Goal: Task Accomplishment & Management: Use online tool/utility

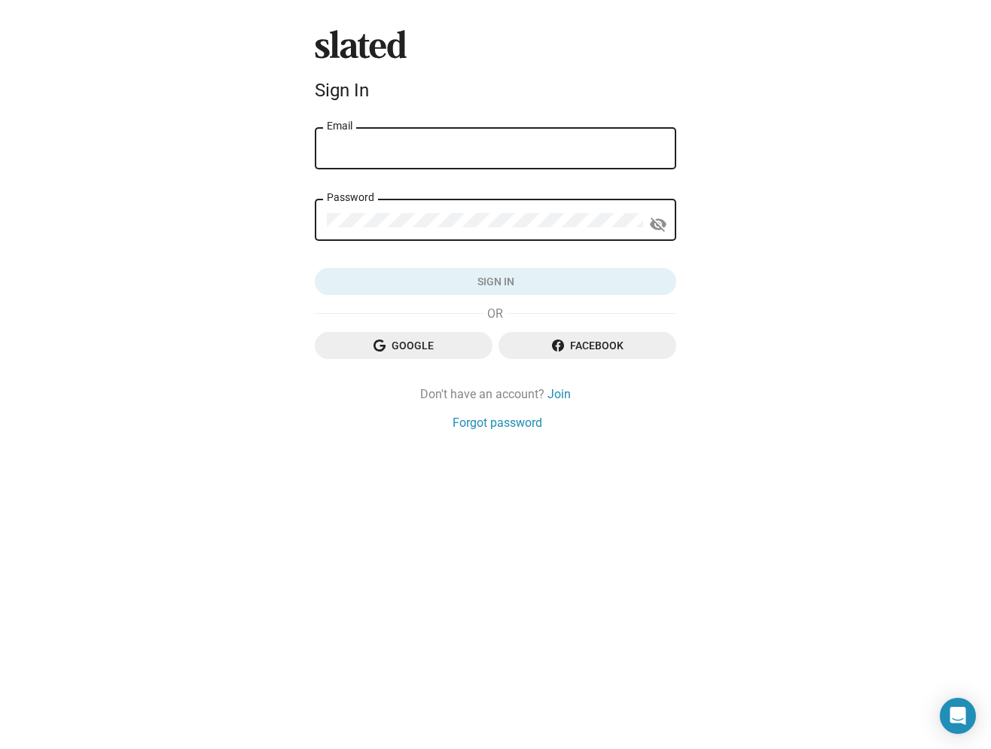
click at [361, 157] on div "Email" at bounding box center [495, 147] width 337 height 44
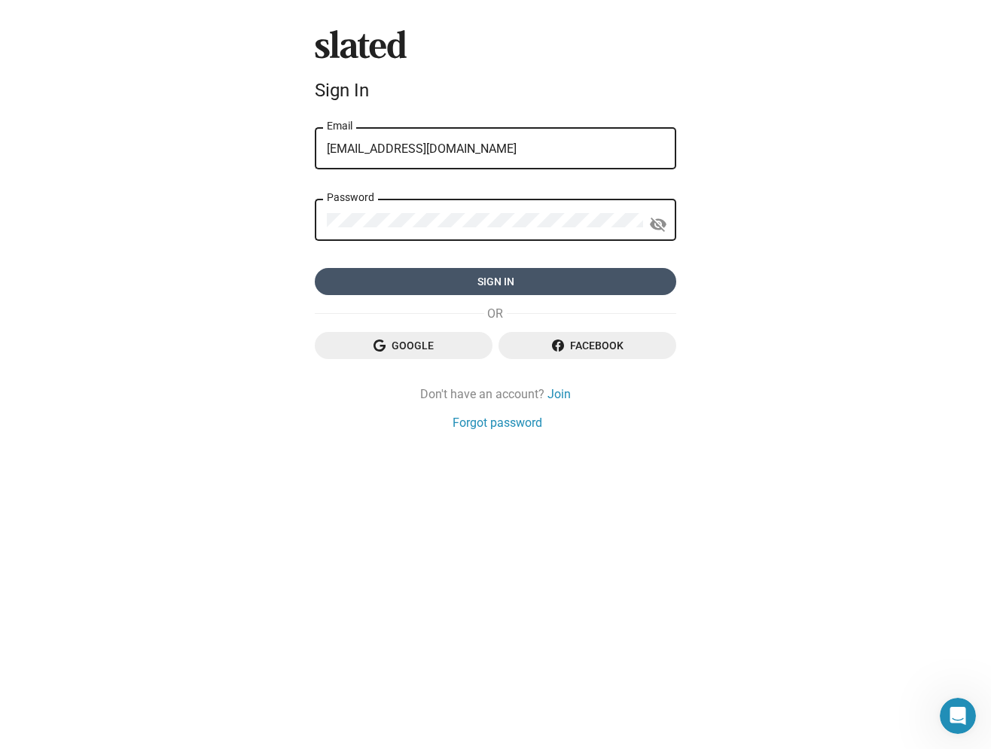
click at [493, 284] on span "Sign in" at bounding box center [495, 281] width 337 height 27
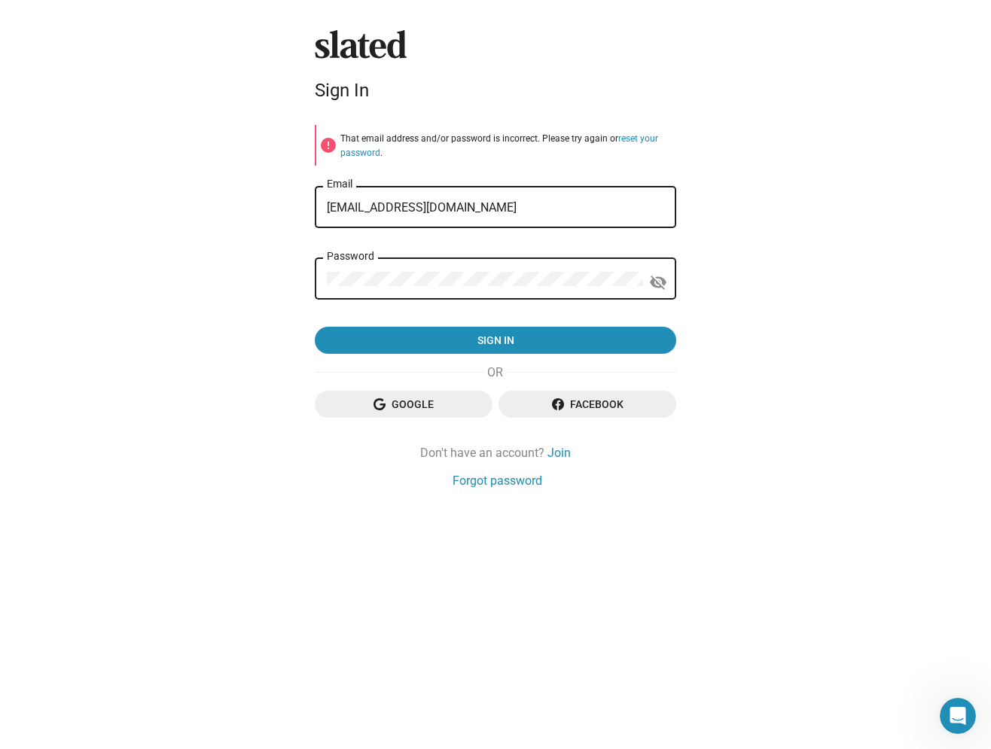
click at [562, 169] on form "error That email address and/or password is incorrect. Please try again or rese…" at bounding box center [495, 240] width 361 height 230
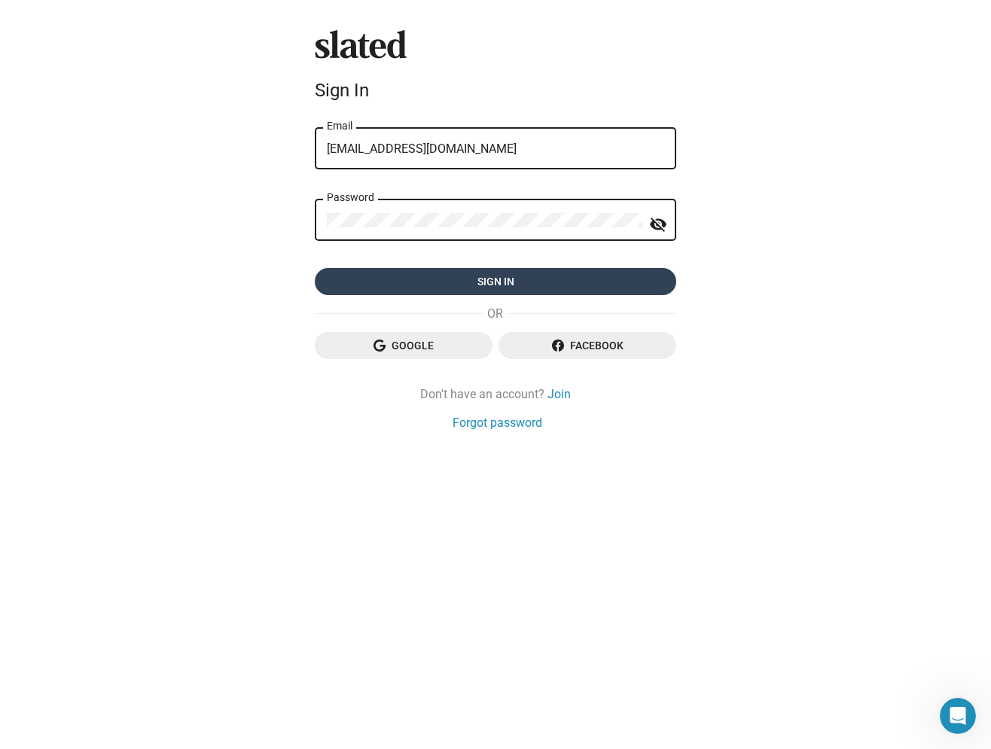
click at [495, 285] on span "Sign in" at bounding box center [495, 281] width 337 height 27
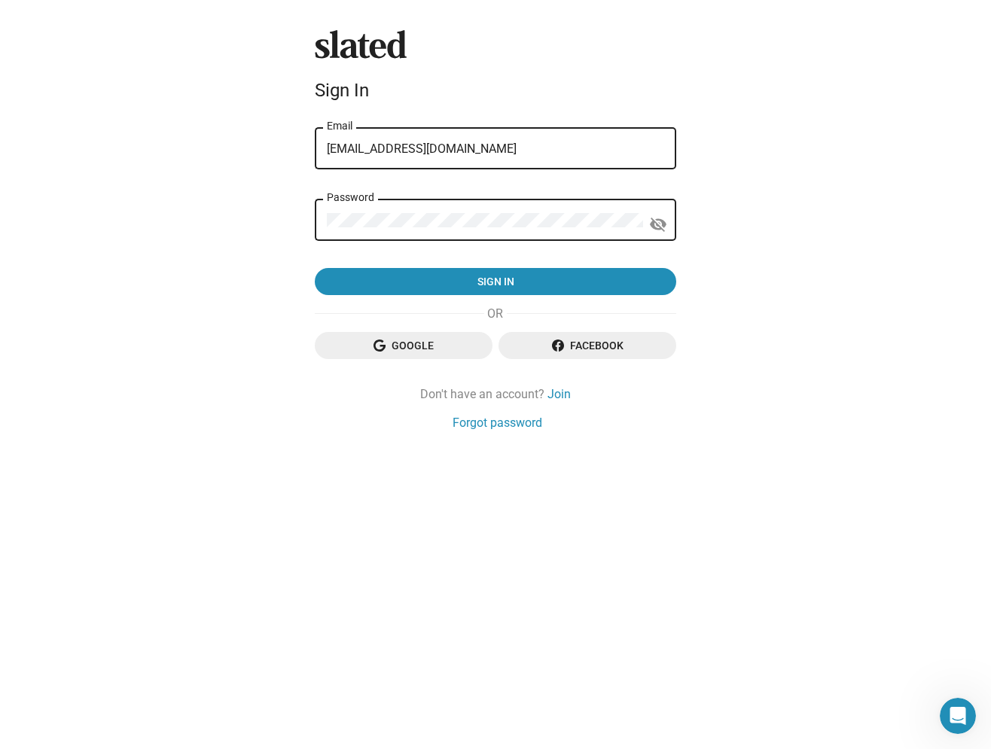
drag, startPoint x: 460, startPoint y: 209, endPoint x: 312, endPoint y: 203, distance: 147.7
click at [327, 156] on input "[EMAIL_ADDRESS][DOMAIN_NAME]" at bounding box center [495, 149] width 337 height 14
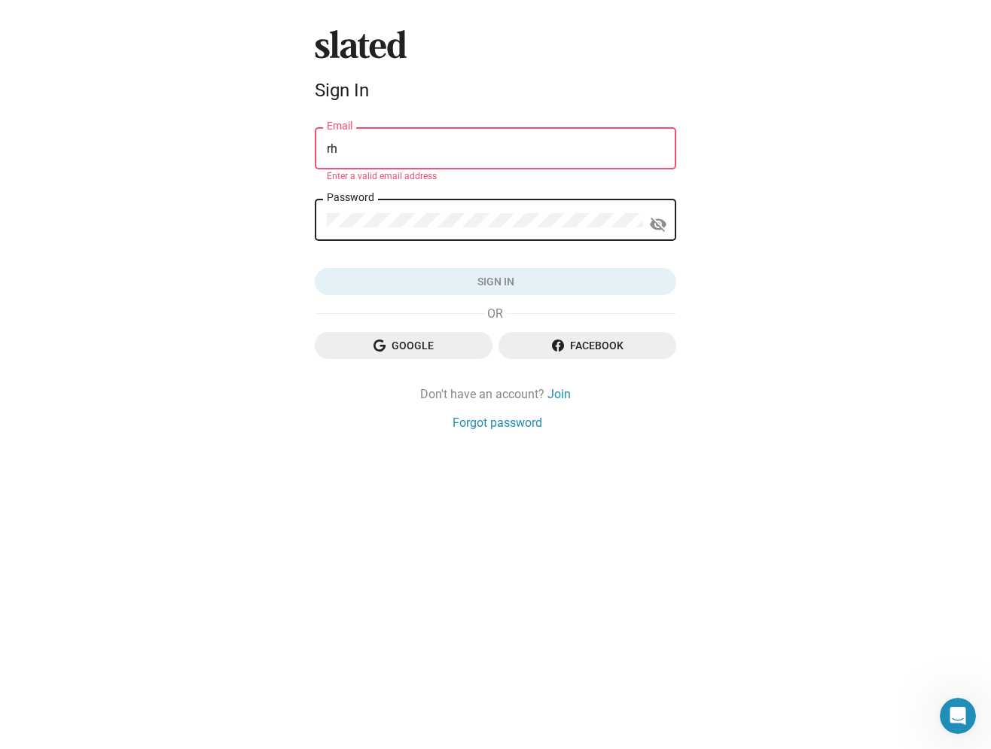
type input "r"
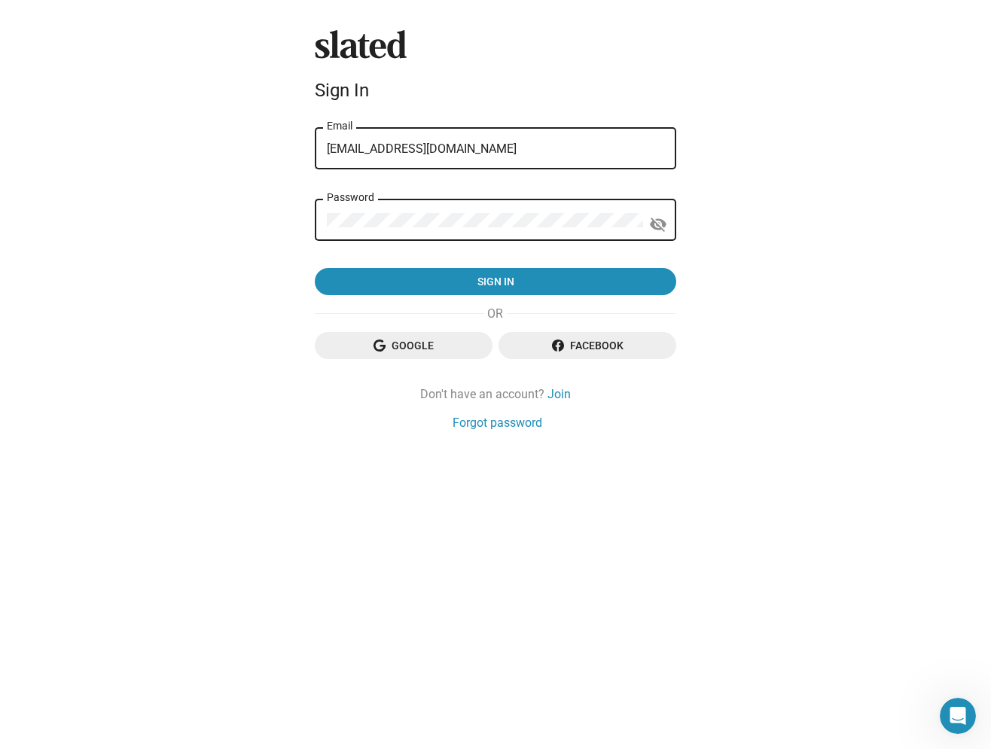
type input "[EMAIL_ADDRESS][DOMAIN_NAME]"
click at [657, 228] on mat-icon "visibility_off" at bounding box center [658, 224] width 18 height 23
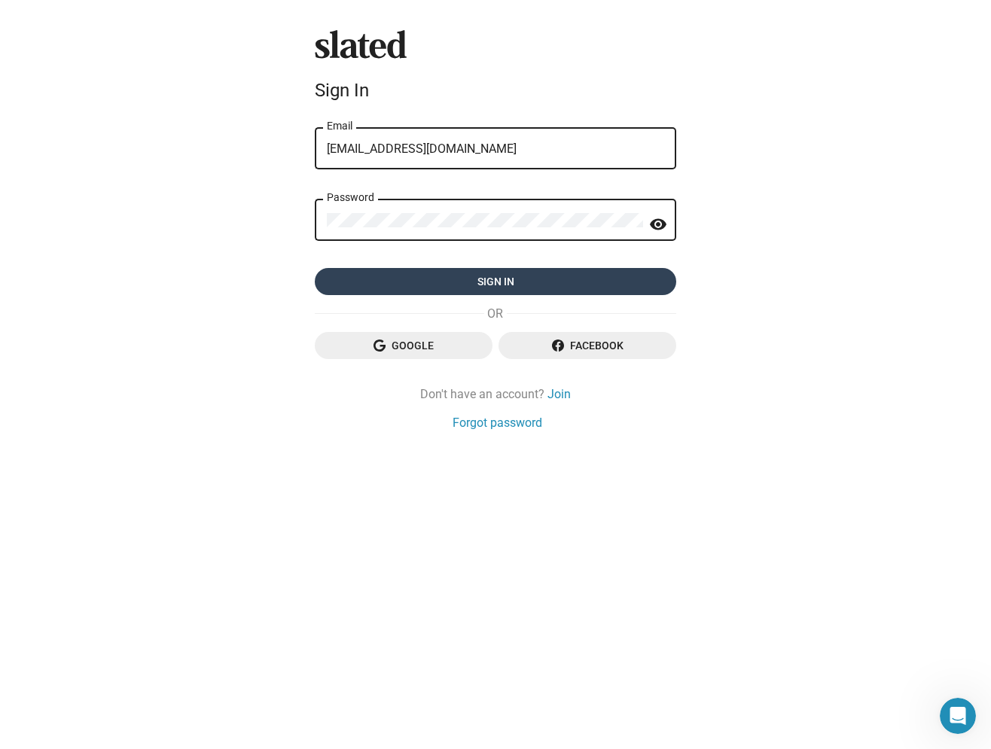
click at [495, 281] on span "Sign in" at bounding box center [495, 281] width 337 height 27
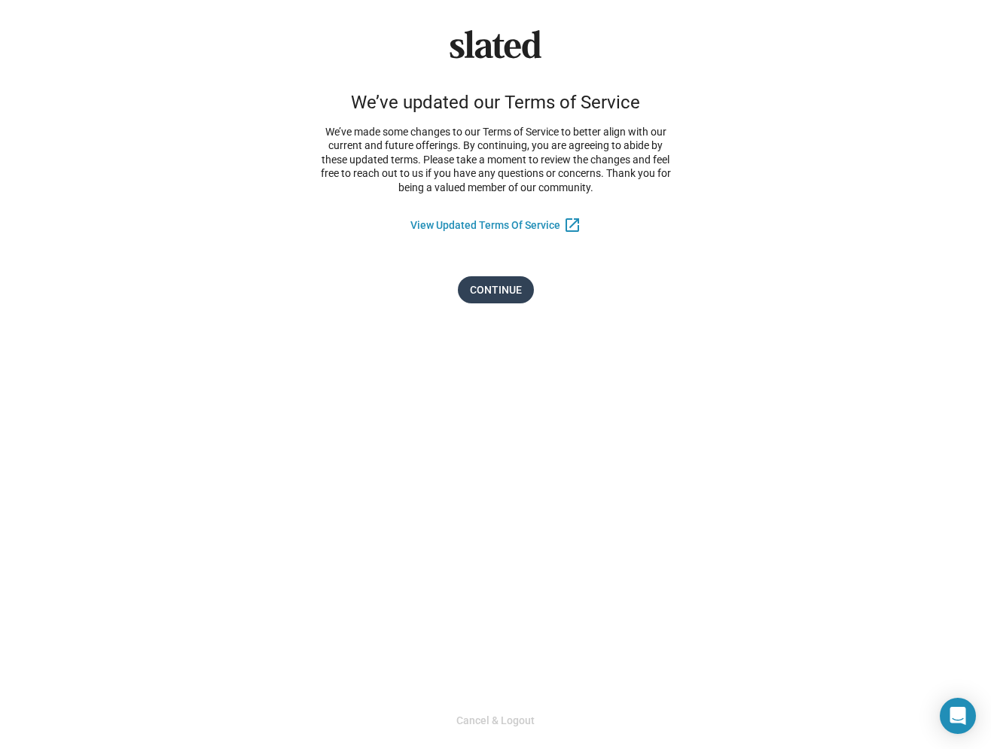
click at [503, 292] on span "Continue" at bounding box center [496, 289] width 52 height 27
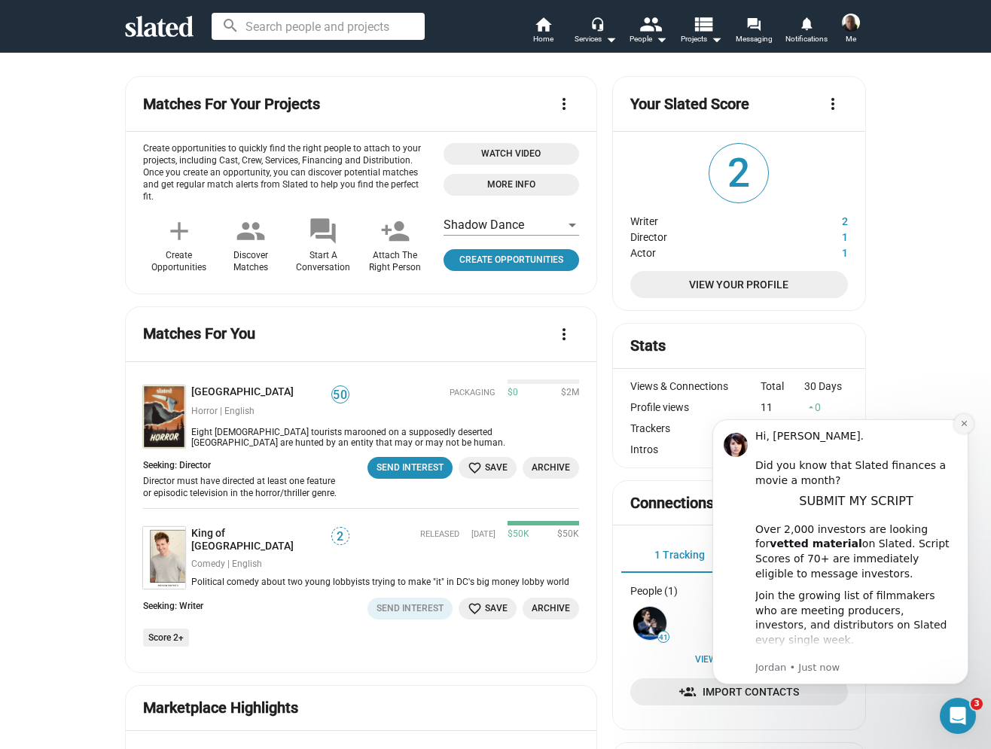
click at [960, 425] on icon "Dismiss notification" at bounding box center [964, 423] width 8 height 8
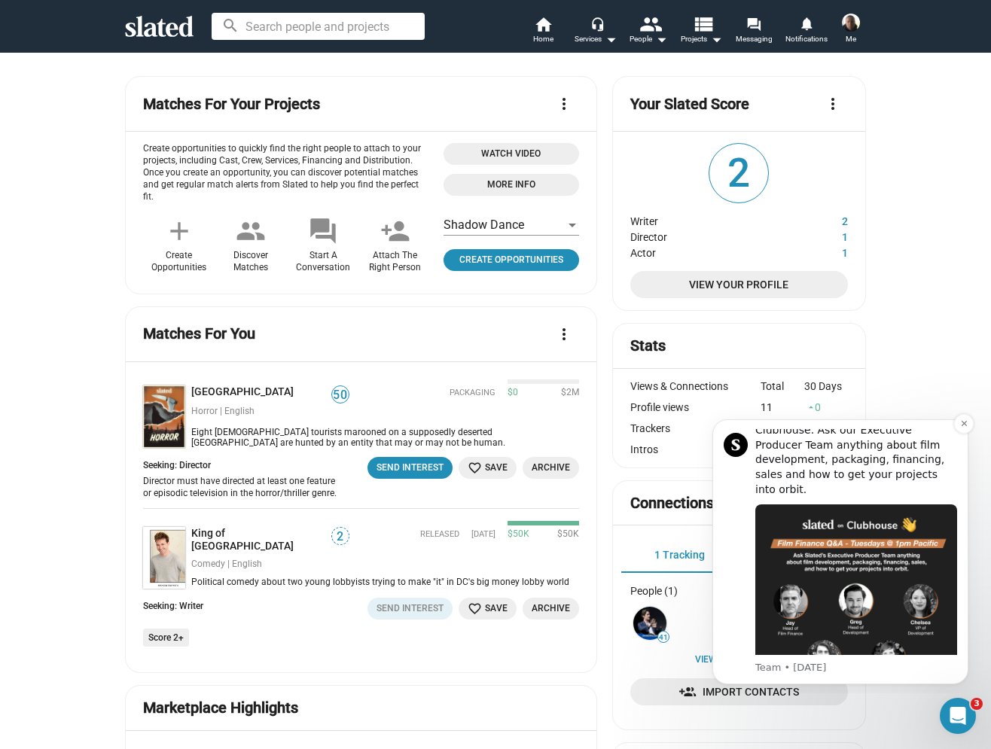
scroll to position [784, 0]
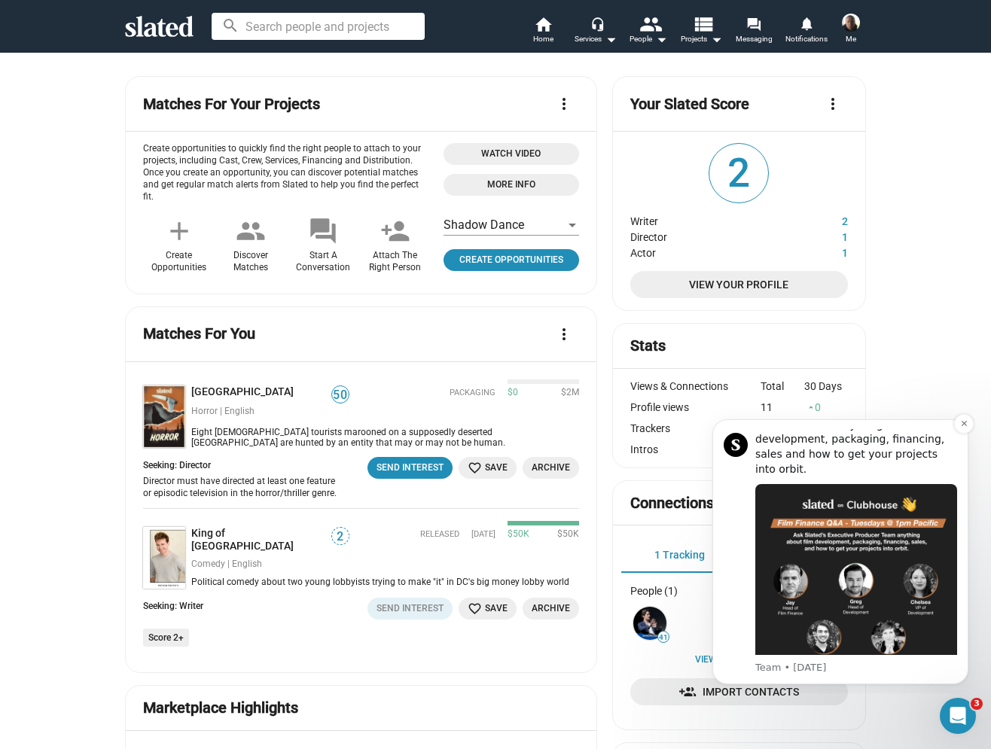
click at [868, 692] on span "JOIN CLUB" at bounding box center [855, 699] width 61 height 14
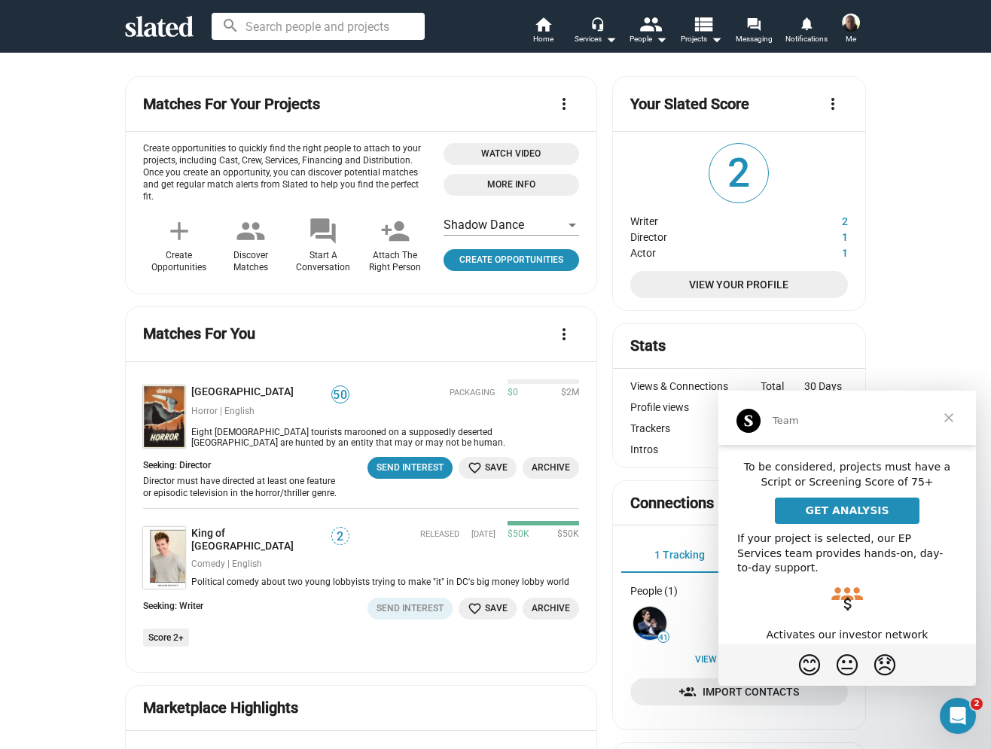
scroll to position [178, 0]
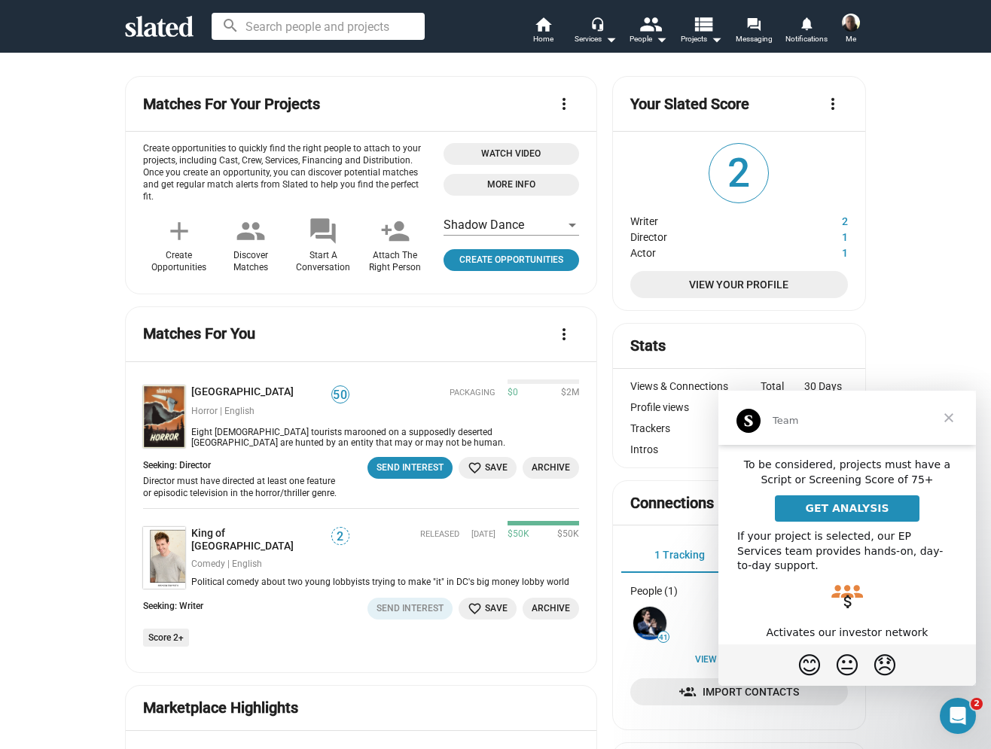
click at [857, 502] on span "GET ANALYSIS" at bounding box center [847, 508] width 84 height 12
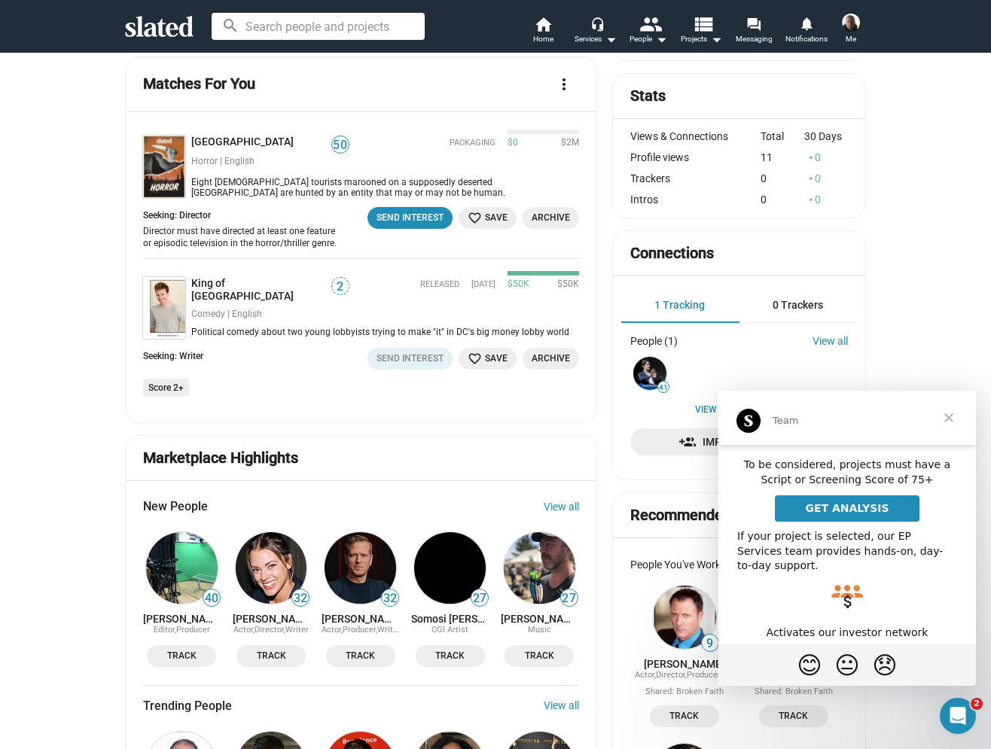
scroll to position [253, 0]
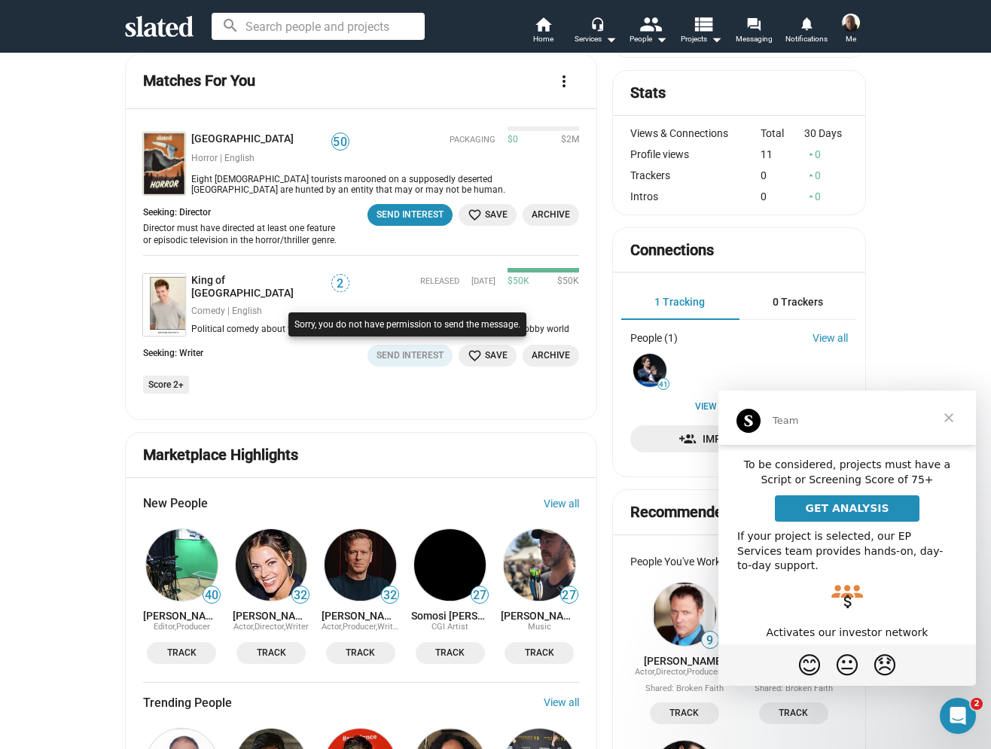
click at [406, 349] on div at bounding box center [407, 340] width 245 height 62
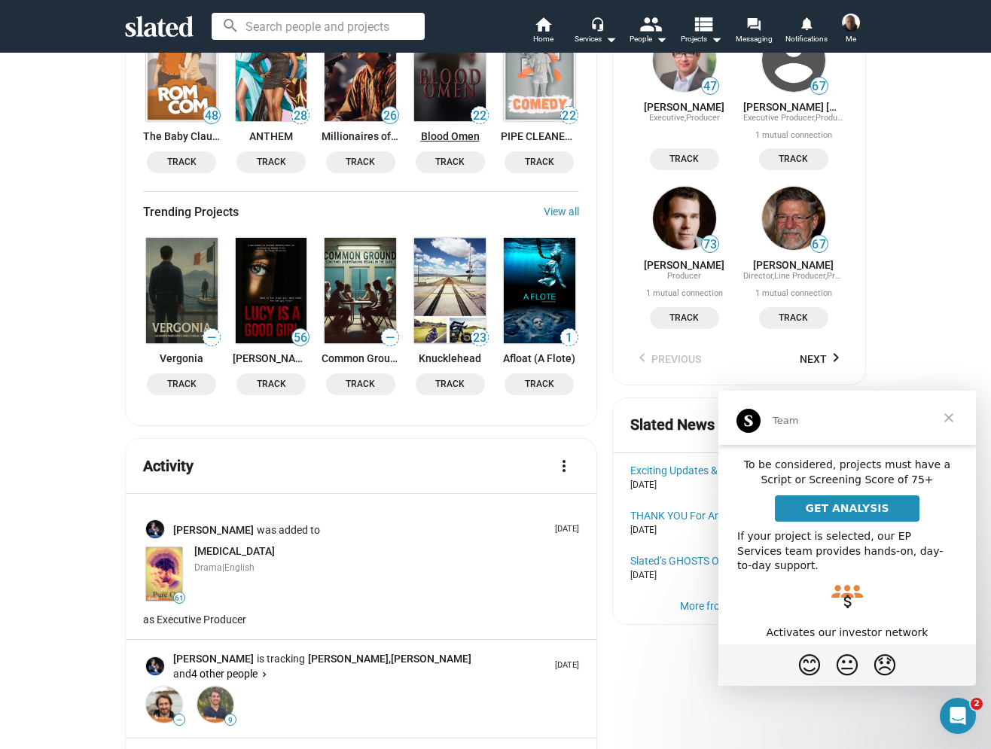
scroll to position [1154, 0]
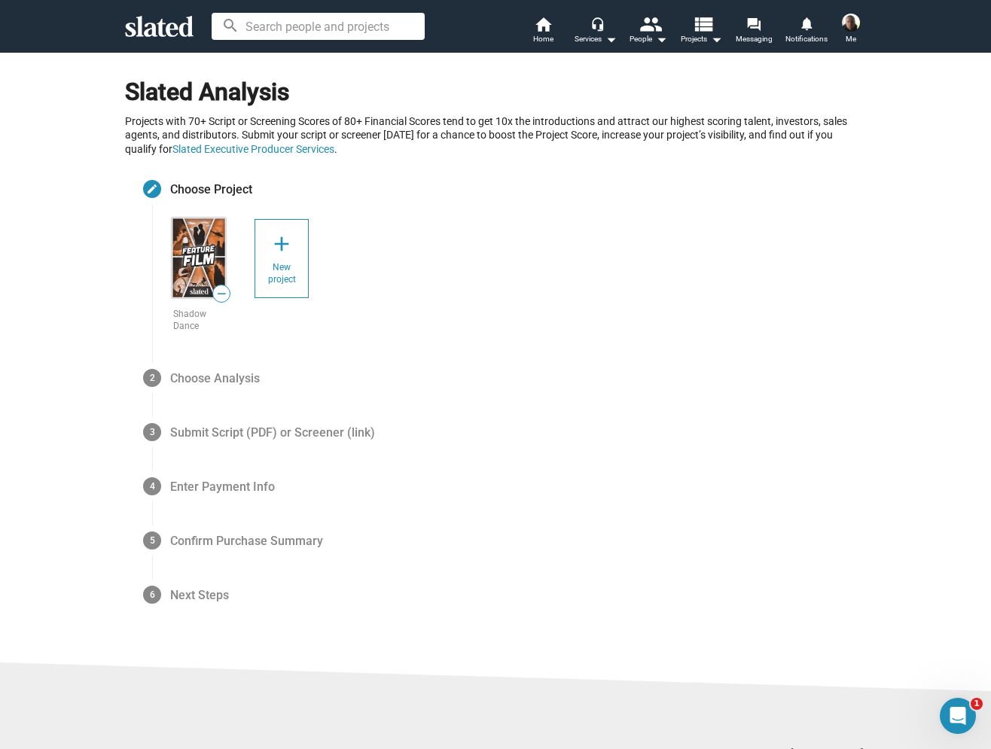
click at [221, 293] on span "—" at bounding box center [221, 294] width 17 height 14
